Goal: Information Seeking & Learning: Learn about a topic

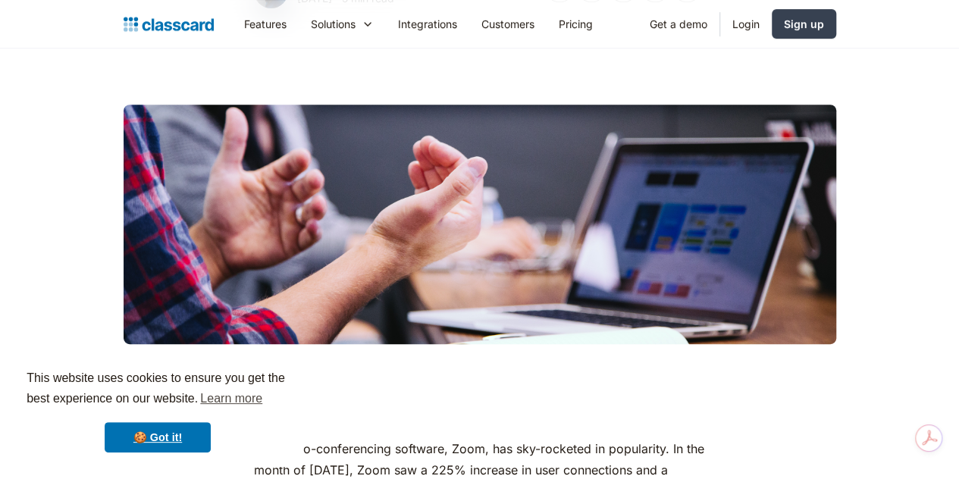
scroll to position [52, 0]
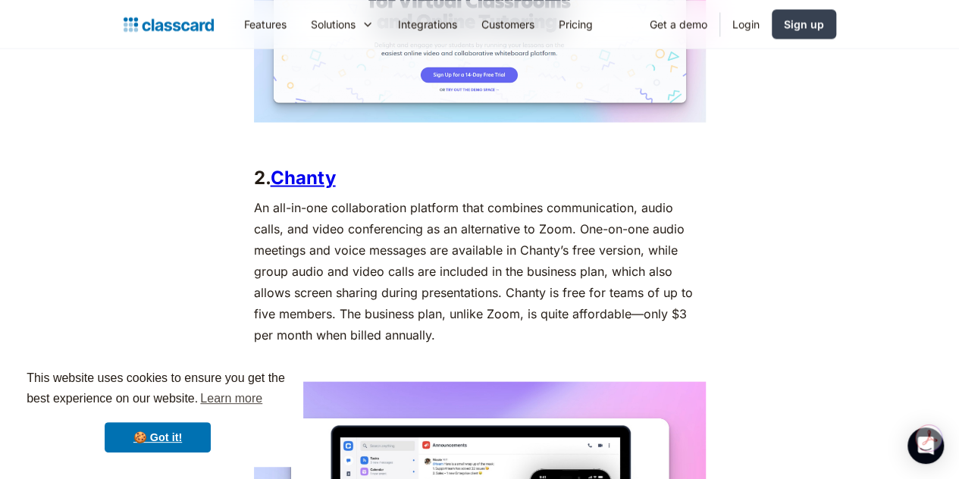
scroll to position [1431, 0]
click at [281, 165] on link "Chanty" at bounding box center [303, 176] width 65 height 22
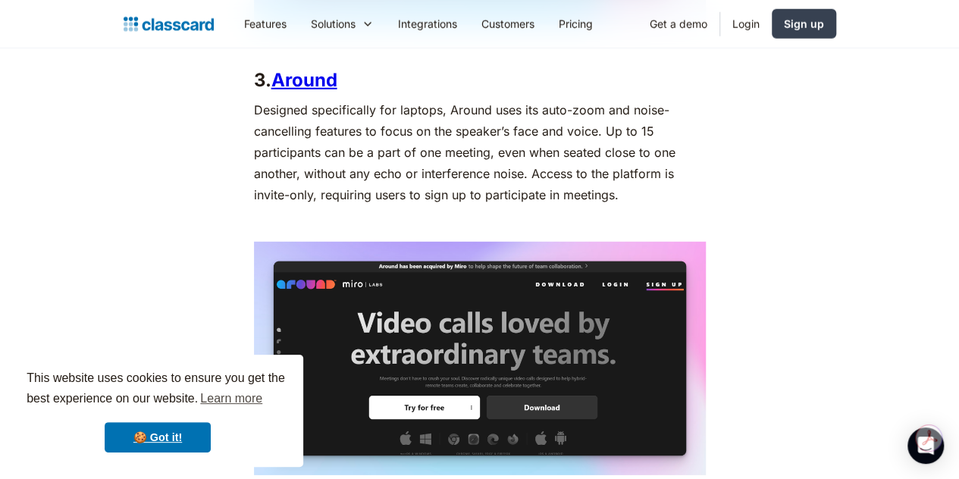
scroll to position [2091, 0]
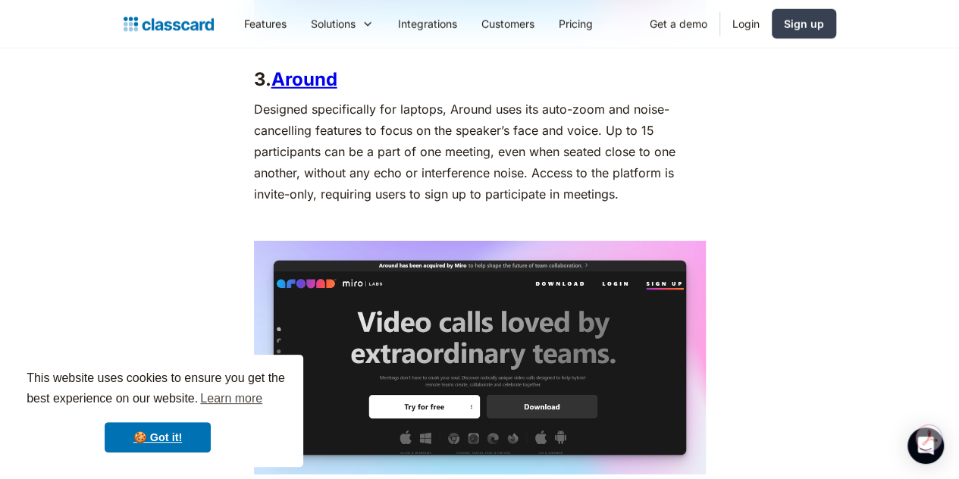
click at [278, 68] on link "Around" at bounding box center [304, 79] width 66 height 22
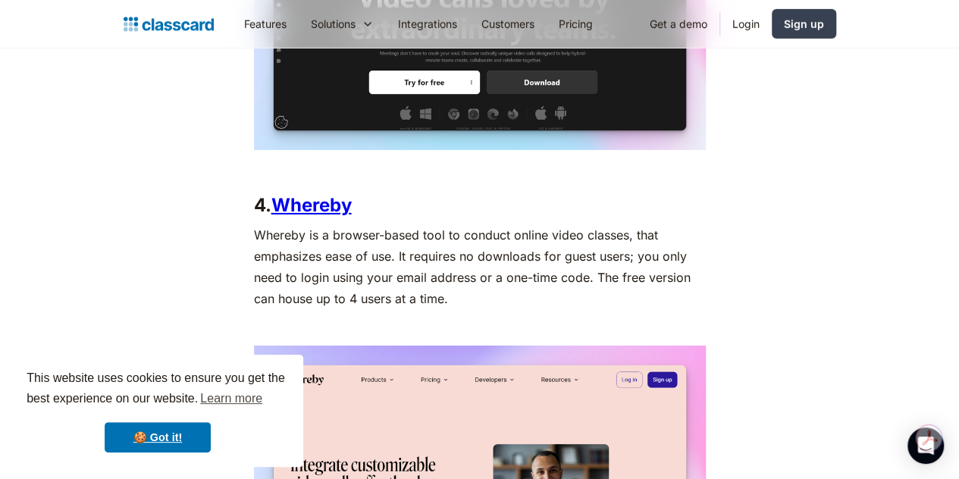
scroll to position [2415, 0]
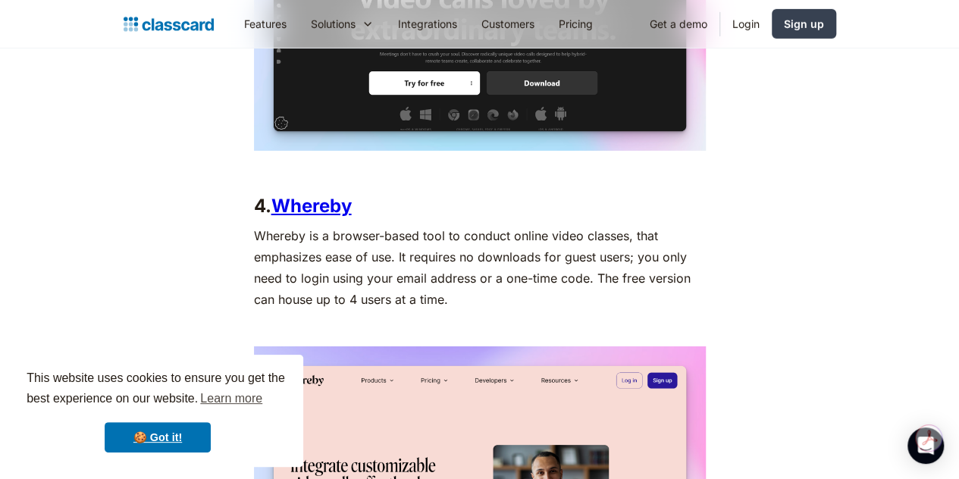
click at [317, 201] on link "Whereby" at bounding box center [311, 206] width 80 height 22
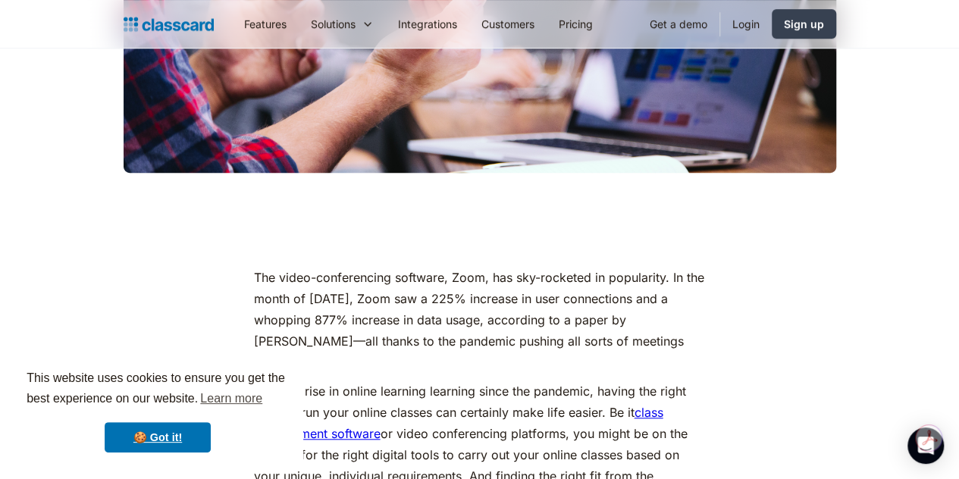
scroll to position [446, 0]
